Goal: Task Accomplishment & Management: Use online tool/utility

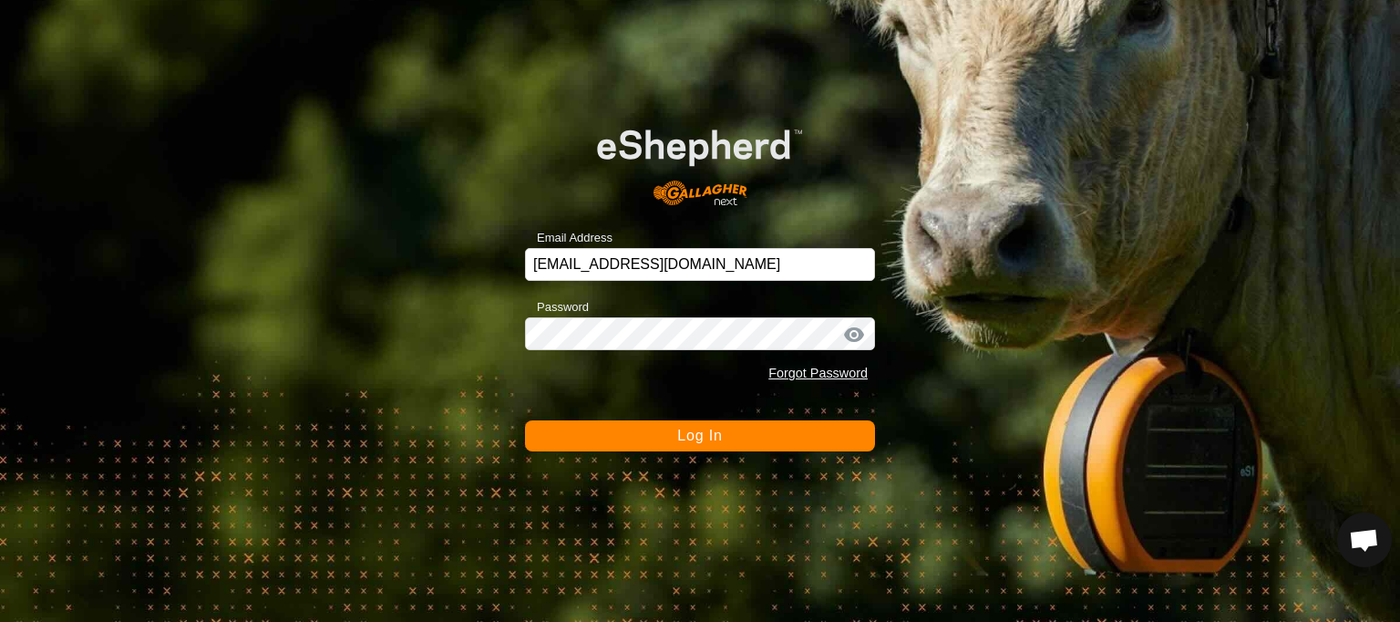
click at [671, 441] on button "Log In" at bounding box center [700, 435] width 350 height 31
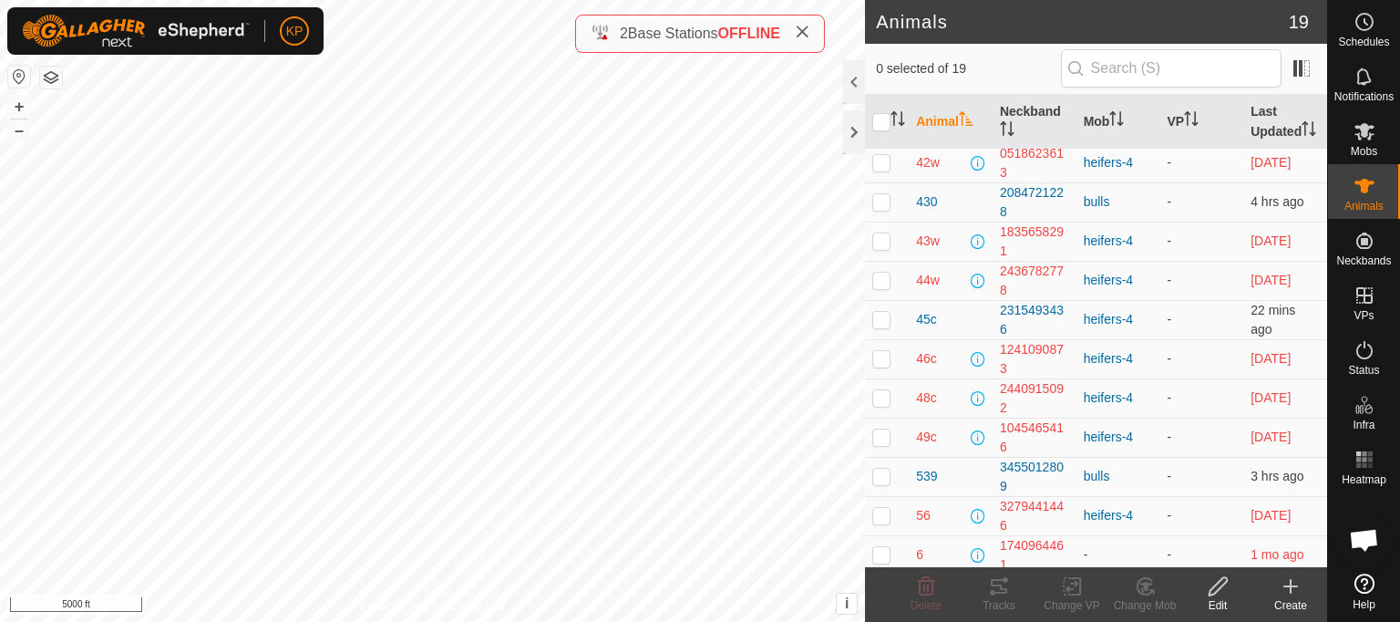
scroll to position [234, 0]
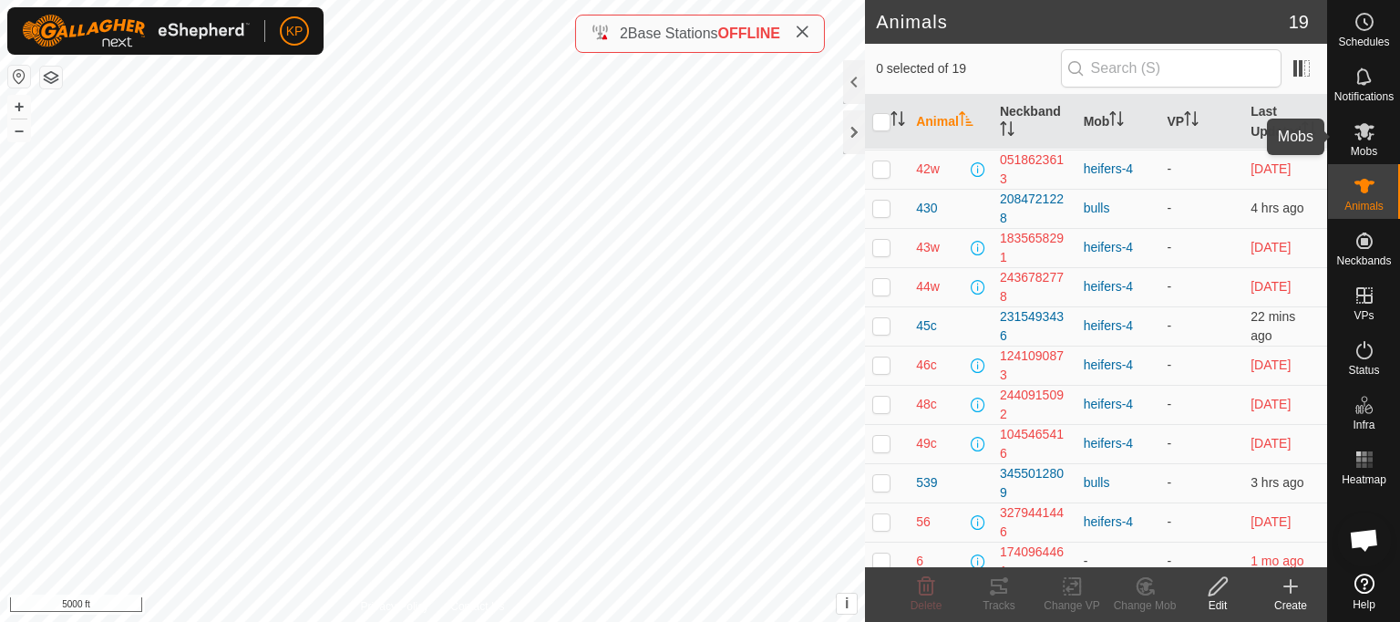
click at [1360, 143] on es-mob-svg-icon at bounding box center [1364, 131] width 33 height 29
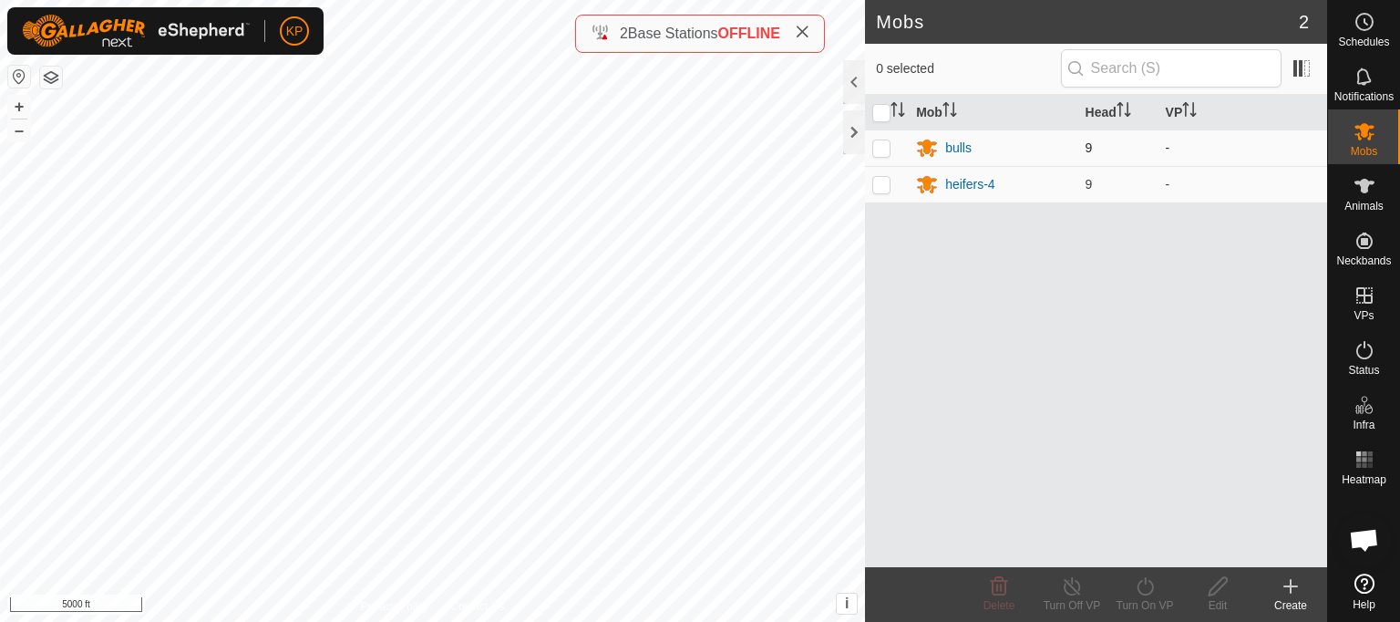
click at [881, 148] on p-checkbox at bounding box center [881, 147] width 18 height 15
checkbox input "true"
click at [953, 147] on div "bulls" at bounding box center [958, 148] width 26 height 19
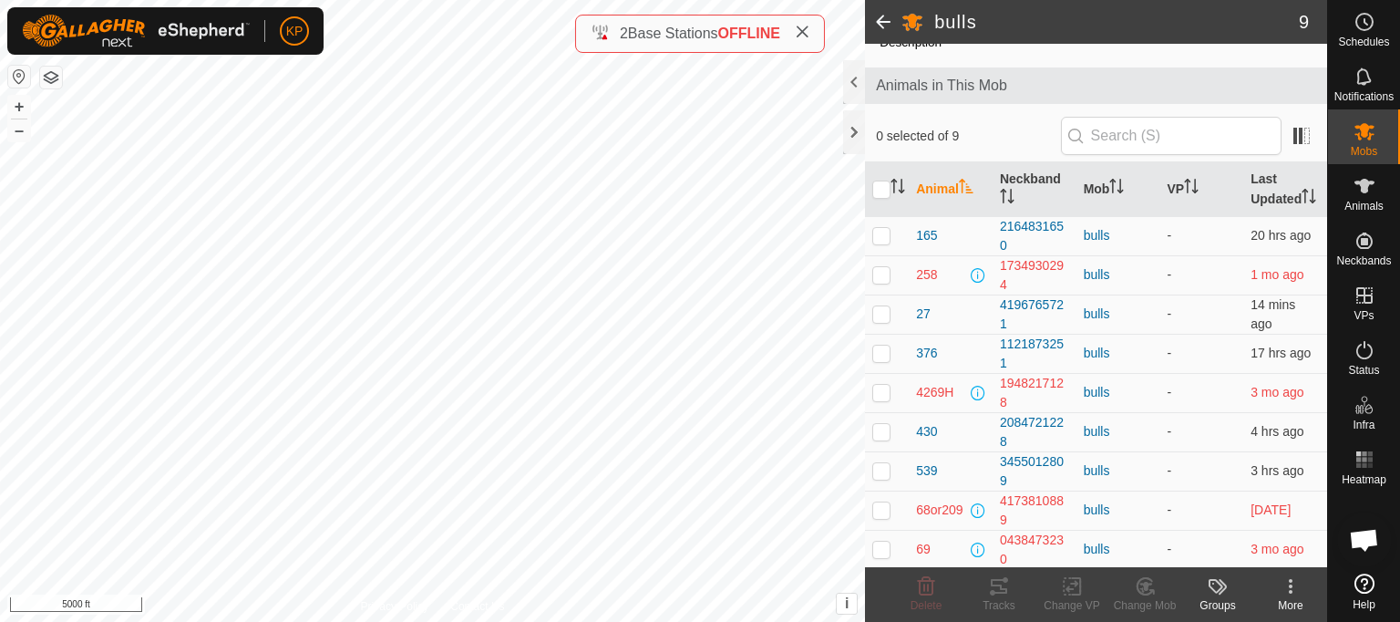
scroll to position [95, 0]
click at [879, 432] on p-checkbox at bounding box center [881, 428] width 18 height 15
checkbox input "true"
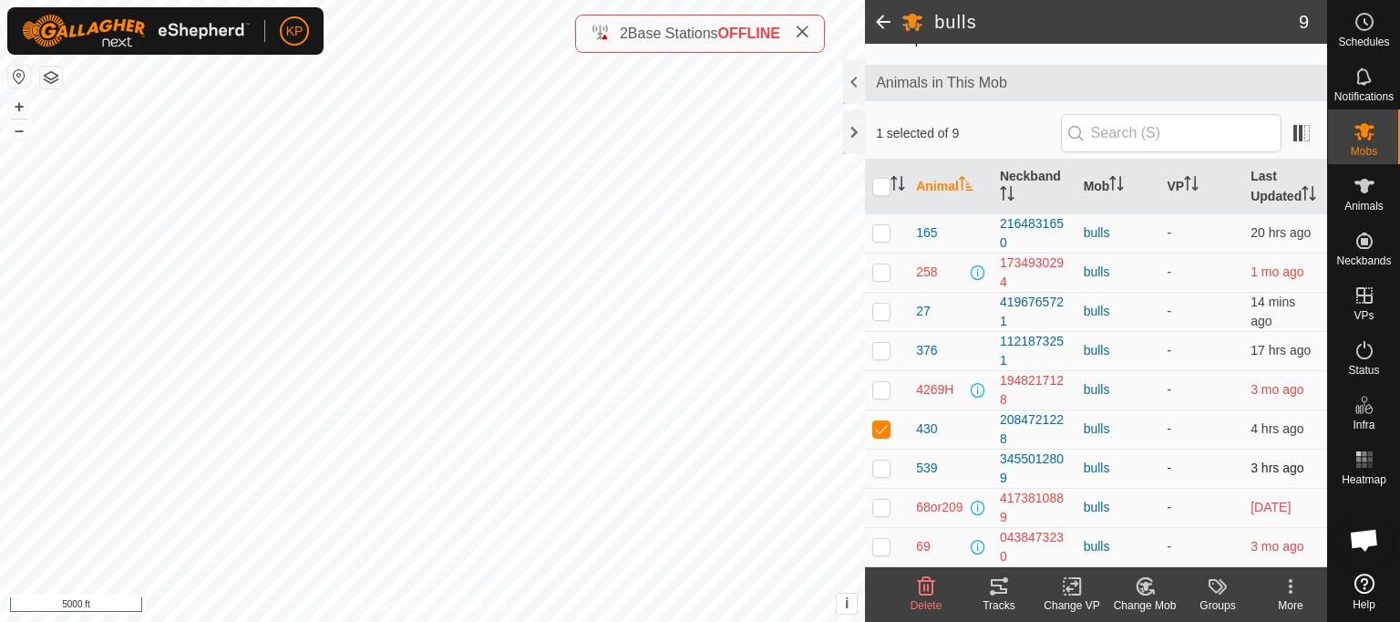
click at [882, 467] on p-checkbox at bounding box center [881, 467] width 18 height 15
checkbox input "true"
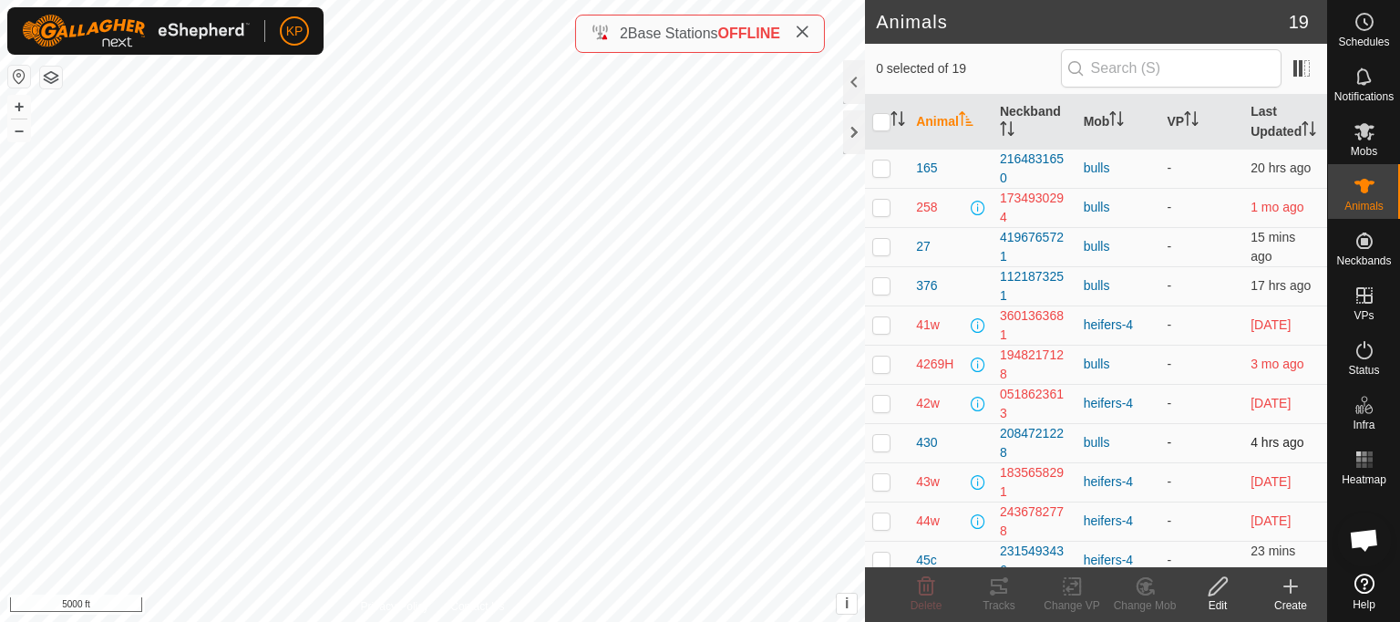
click at [880, 449] on p-checkbox at bounding box center [881, 442] width 18 height 15
checkbox input "true"
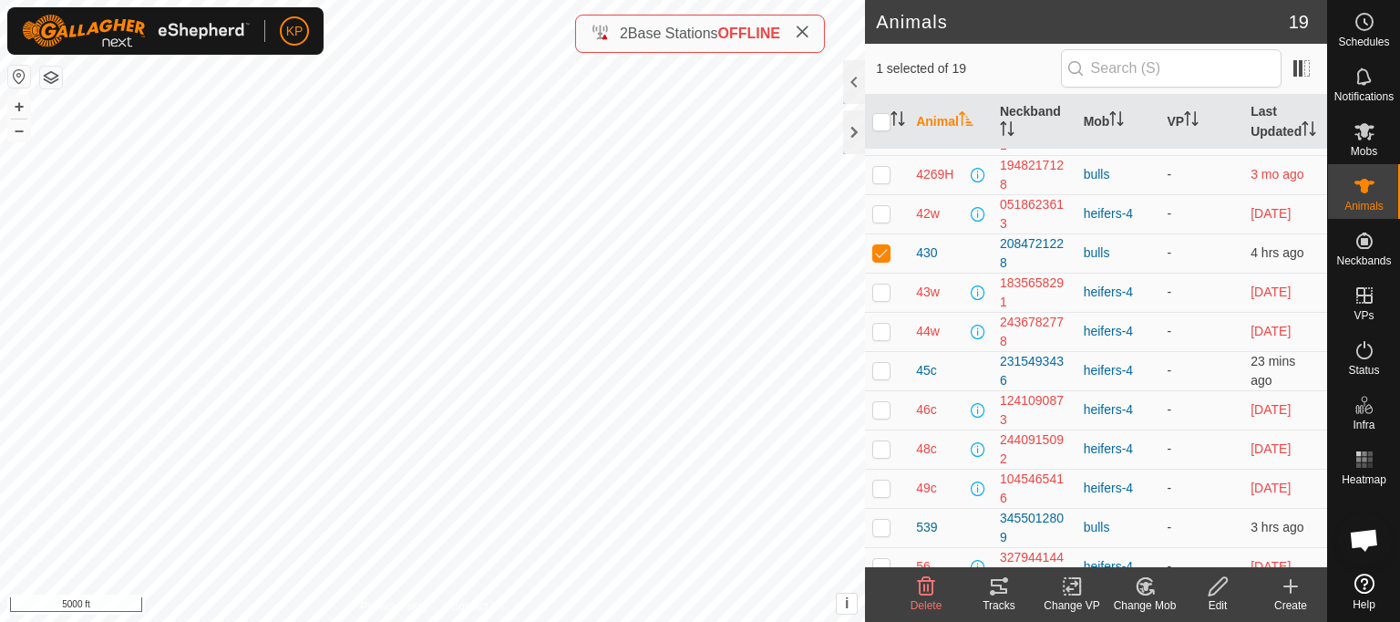
scroll to position [203, 0]
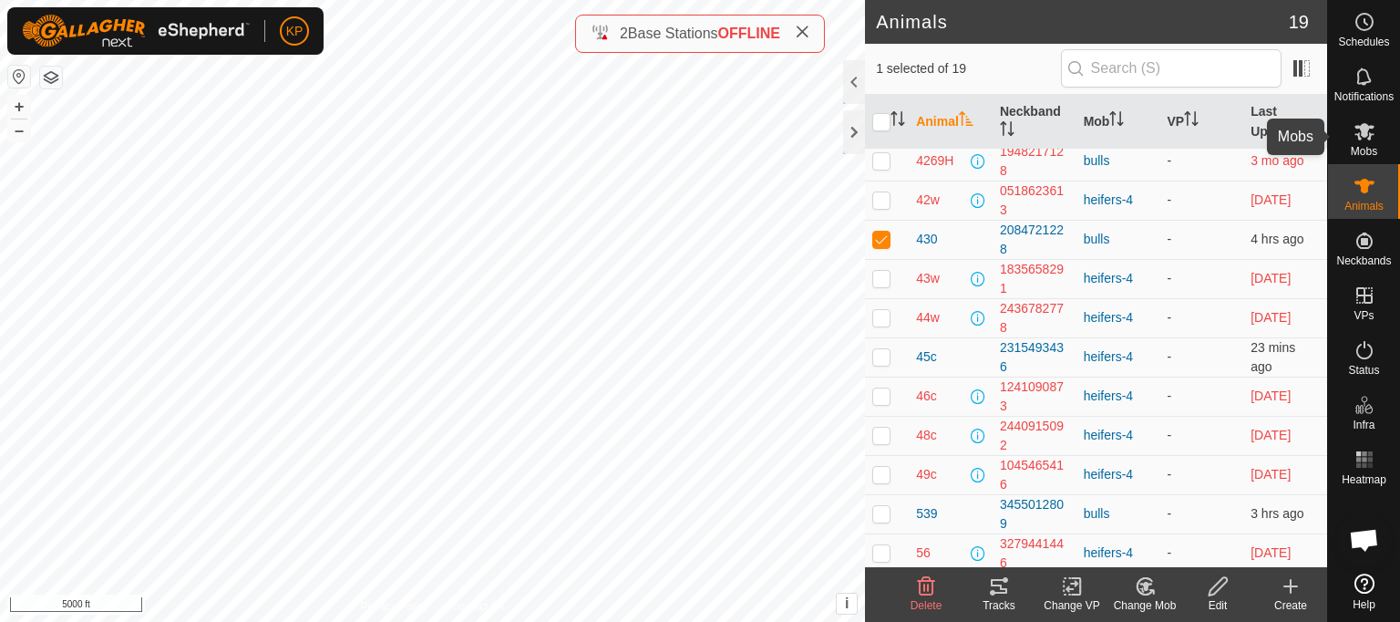
click at [1359, 142] on es-mob-svg-icon at bounding box center [1364, 131] width 33 height 29
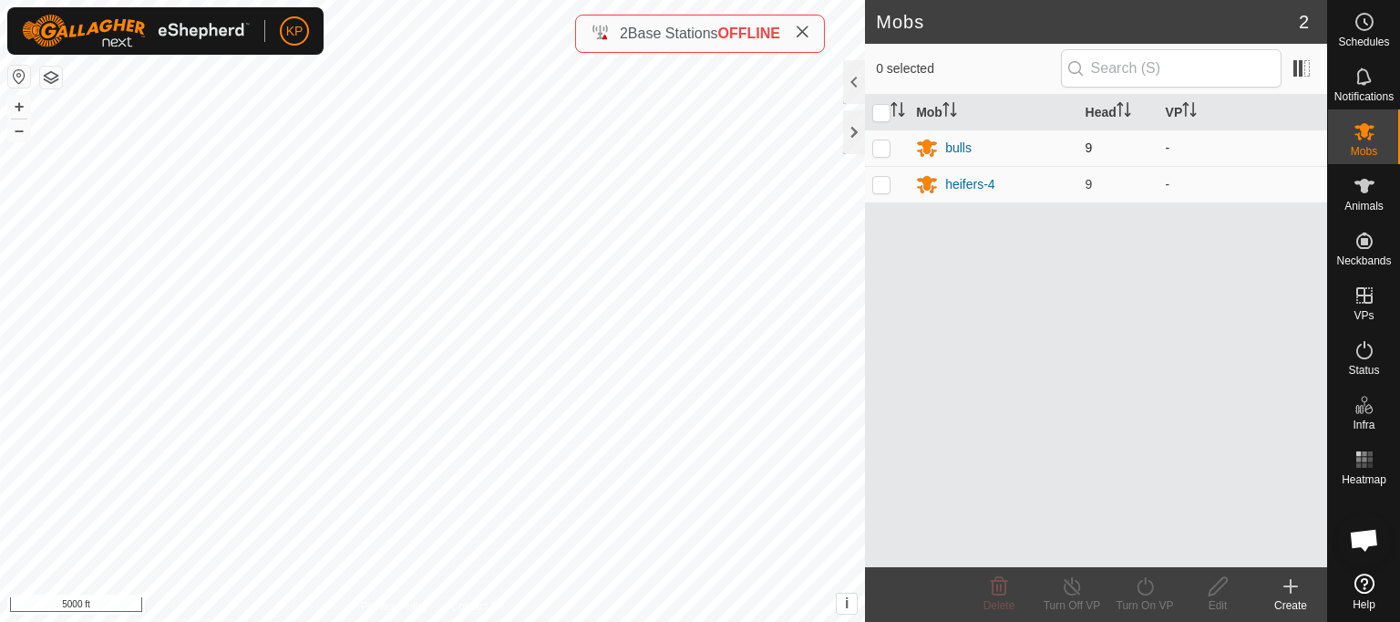
click at [884, 151] on p-checkbox at bounding box center [881, 147] width 18 height 15
checkbox input "true"
click at [962, 145] on div "bulls" at bounding box center [958, 148] width 26 height 19
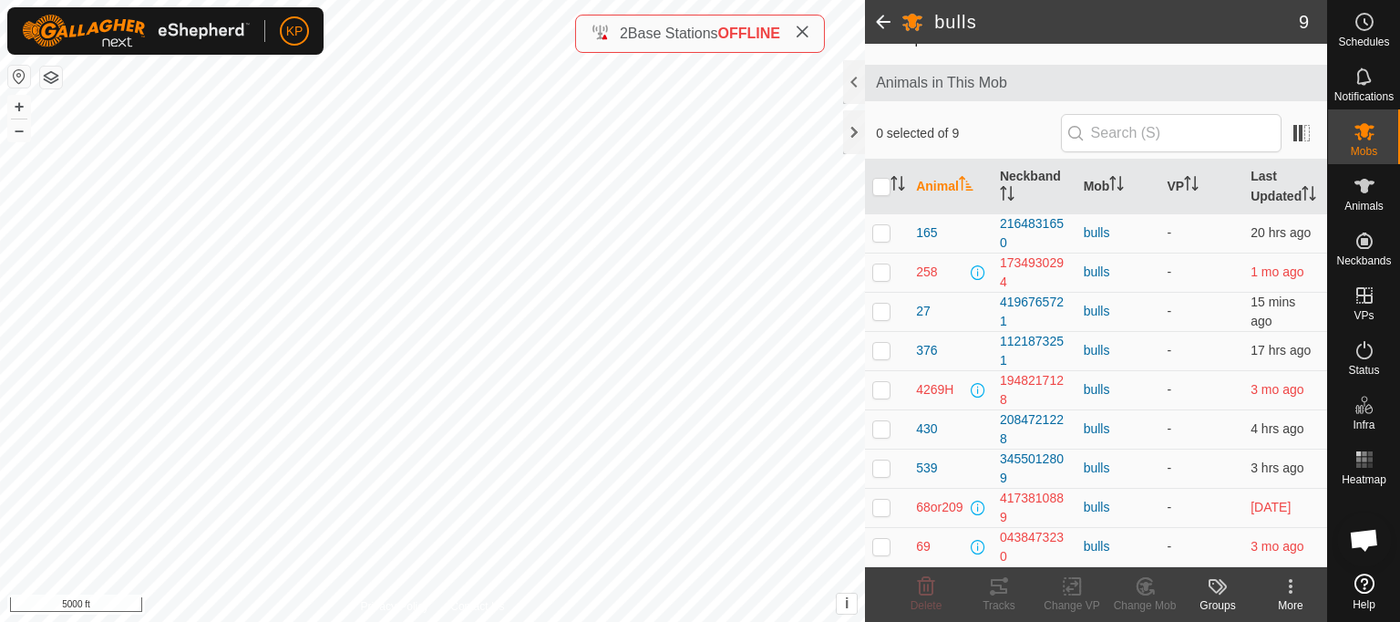
scroll to position [95, 0]
click at [877, 433] on p-checkbox at bounding box center [881, 428] width 18 height 15
checkbox input "false"
click at [885, 473] on p-checkbox at bounding box center [881, 467] width 18 height 15
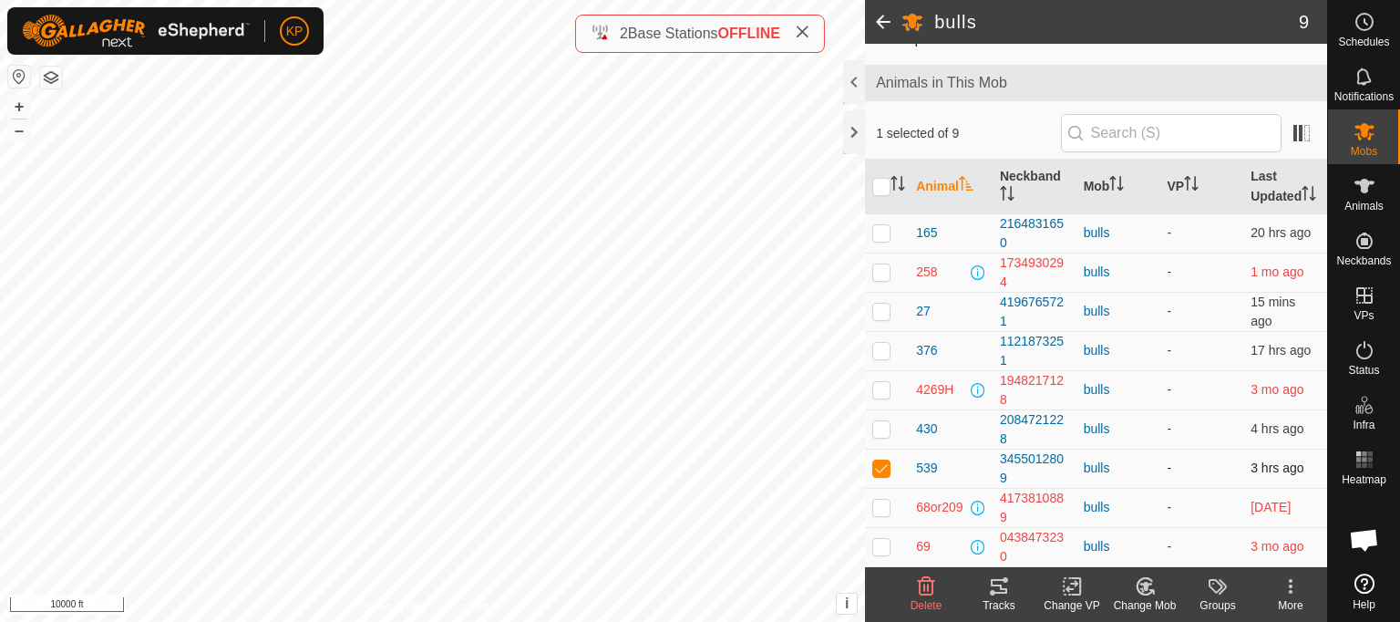
click at [885, 473] on p-checkbox at bounding box center [881, 467] width 18 height 15
checkbox input "true"
click at [985, 594] on tracks-svg-icon at bounding box center [998, 586] width 73 height 22
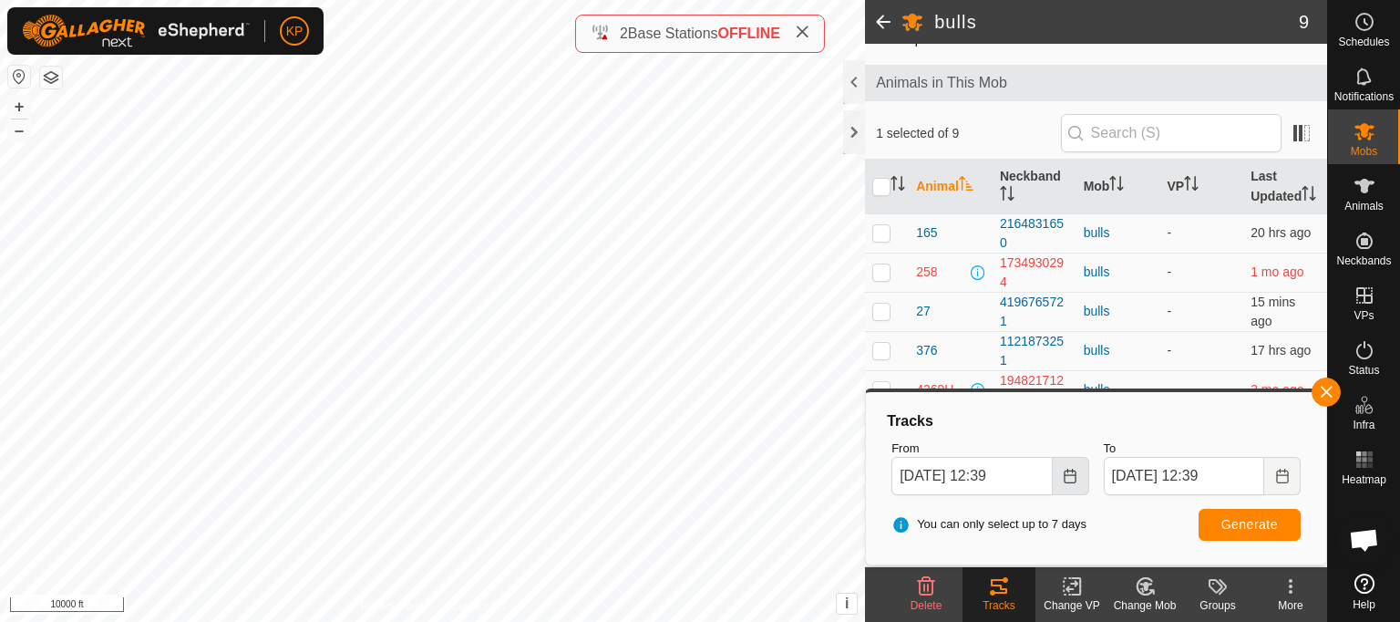
click at [1065, 478] on icon "Choose Date" at bounding box center [1070, 475] width 15 height 15
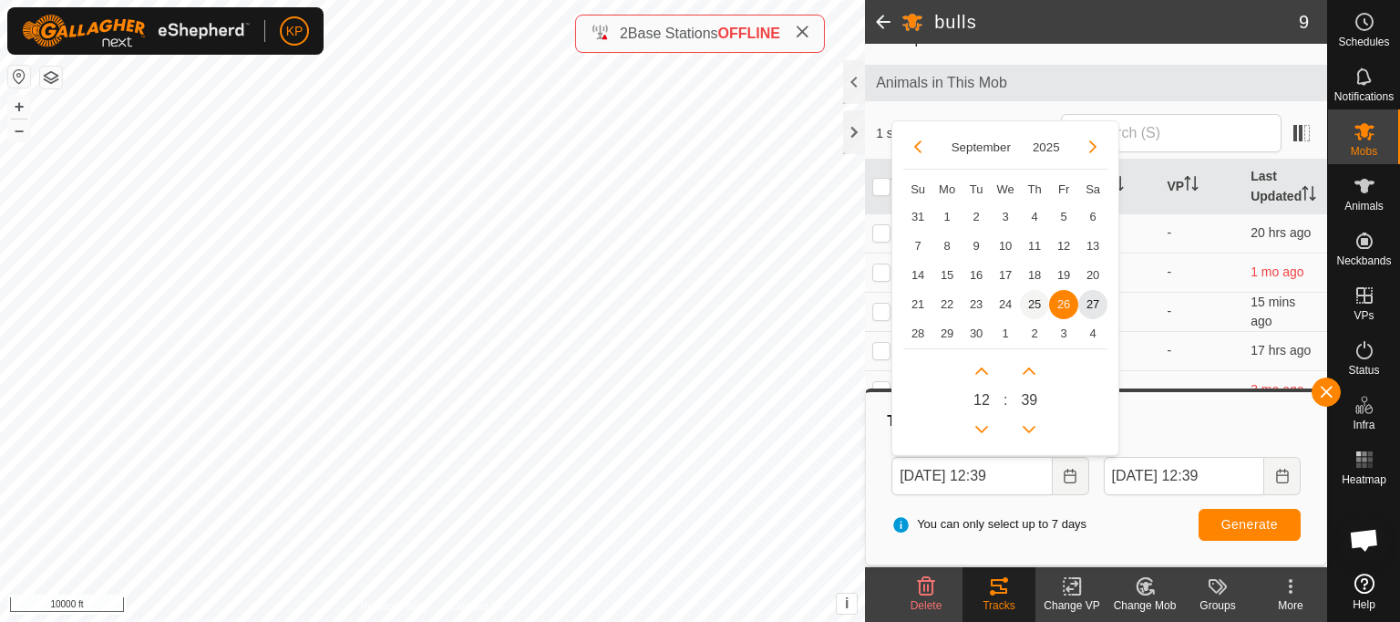
click at [1031, 309] on span "25" at bounding box center [1034, 304] width 29 height 29
type input "[DATE] 12:39"
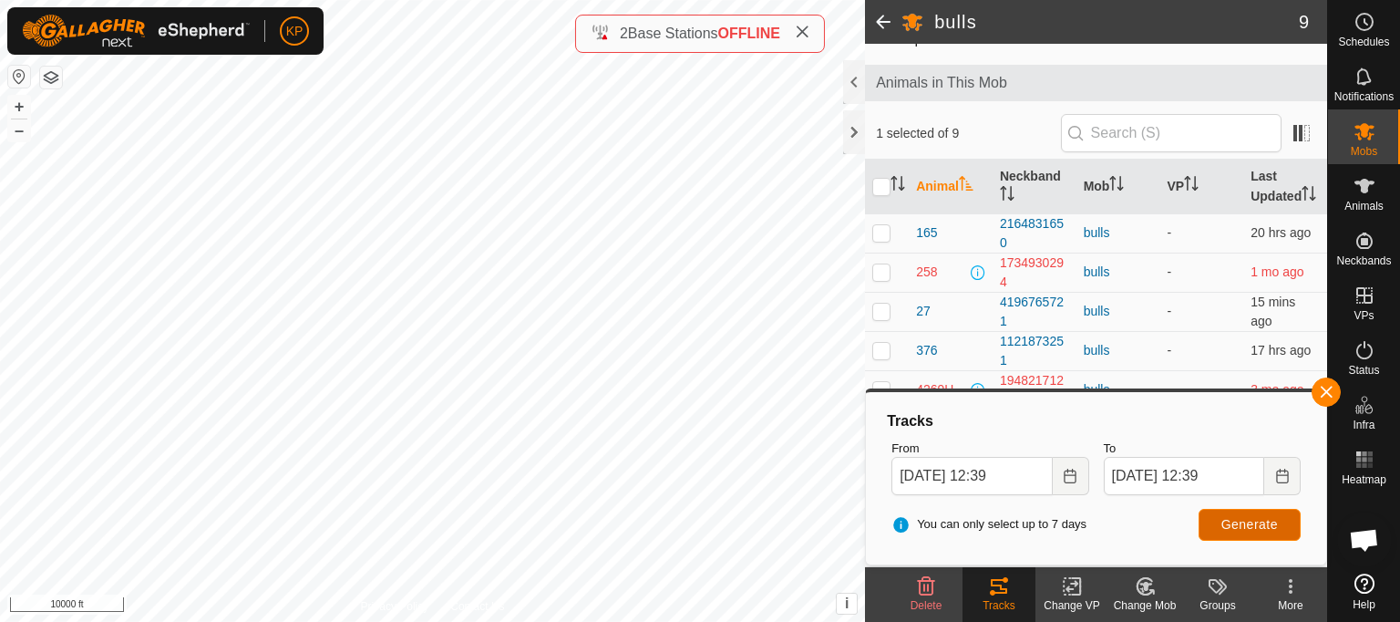
click at [1224, 517] on span "Generate" at bounding box center [1249, 524] width 57 height 15
